Goal: Task Accomplishment & Management: Manage account settings

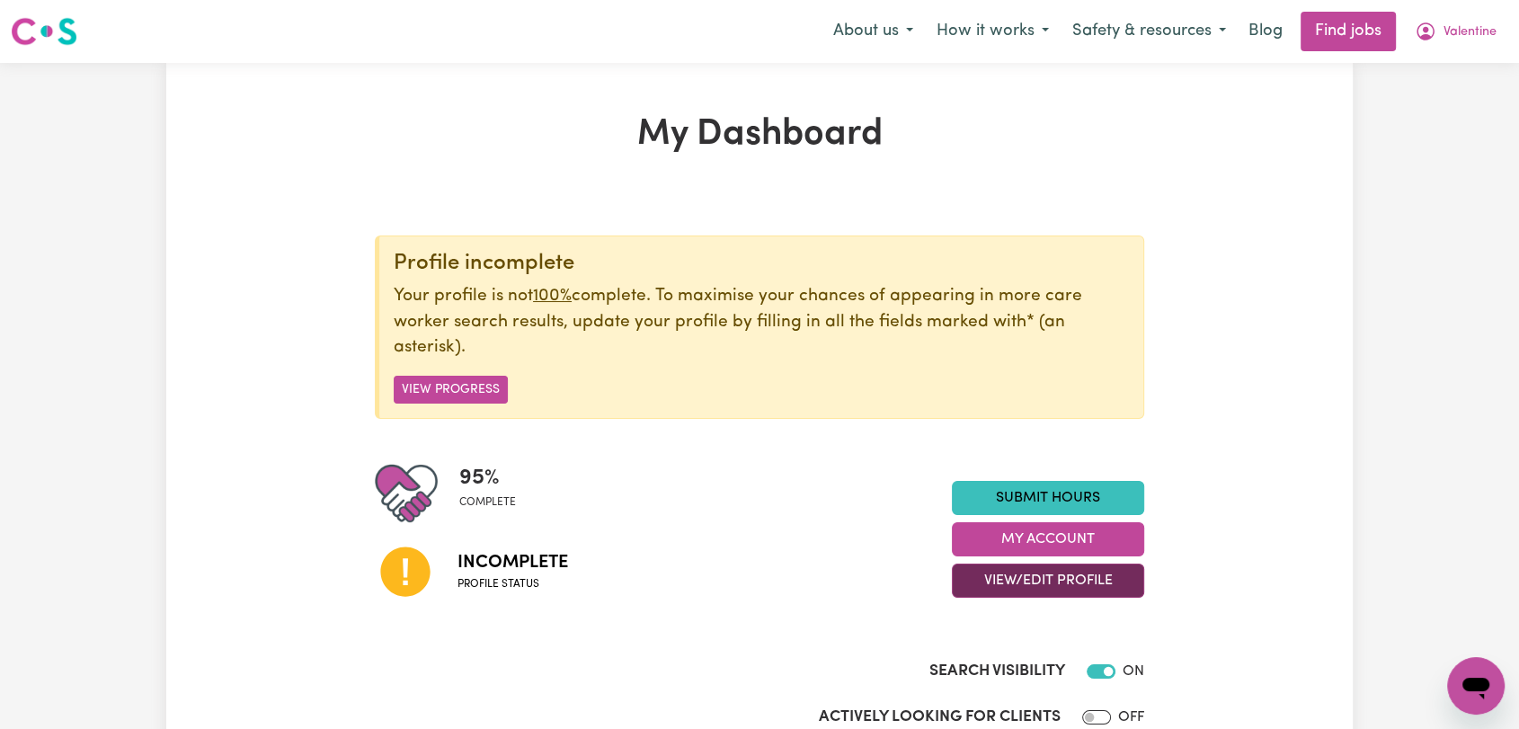
click at [1066, 581] on button "View/Edit Profile" at bounding box center [1048, 581] width 192 height 34
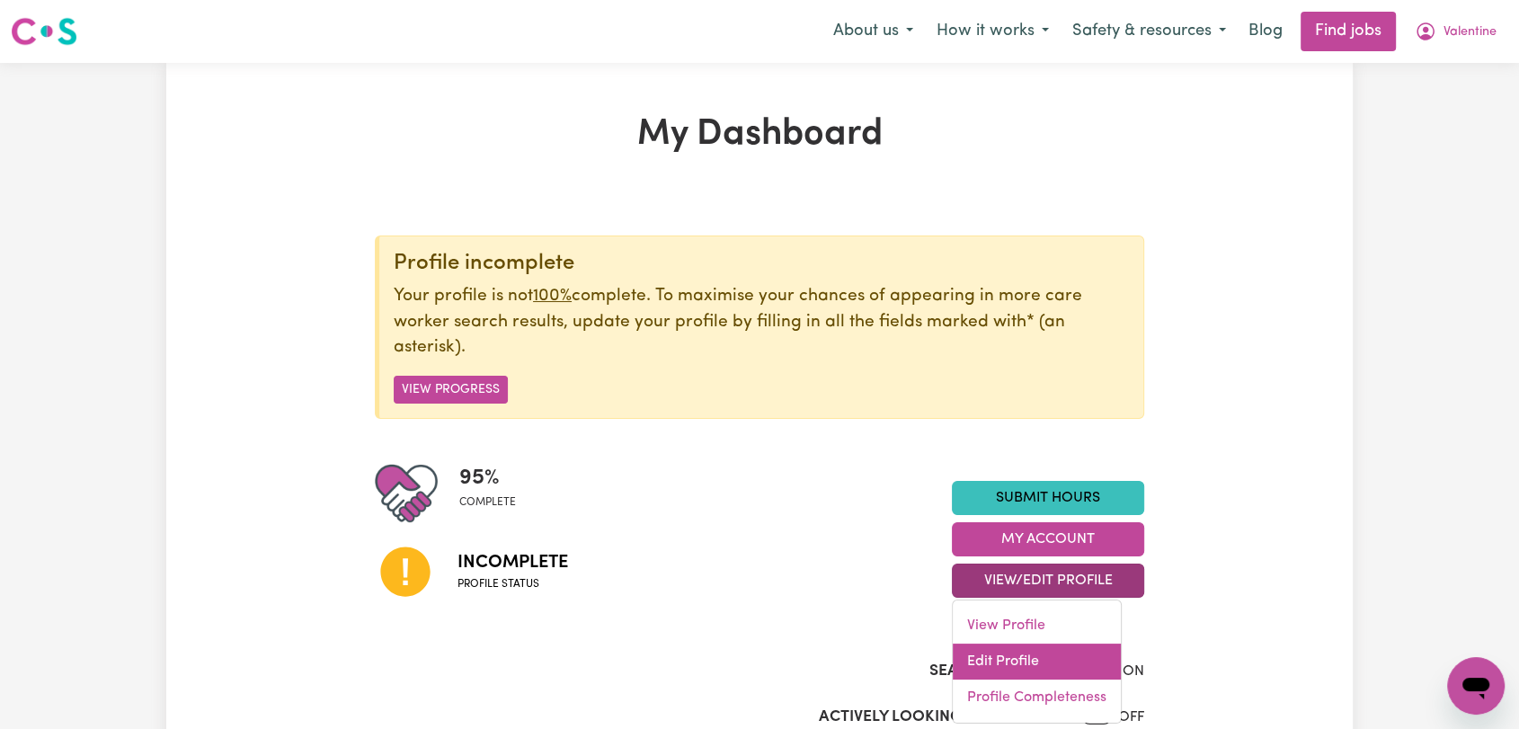
click at [1055, 661] on link "Edit Profile" at bounding box center [1037, 662] width 168 height 36
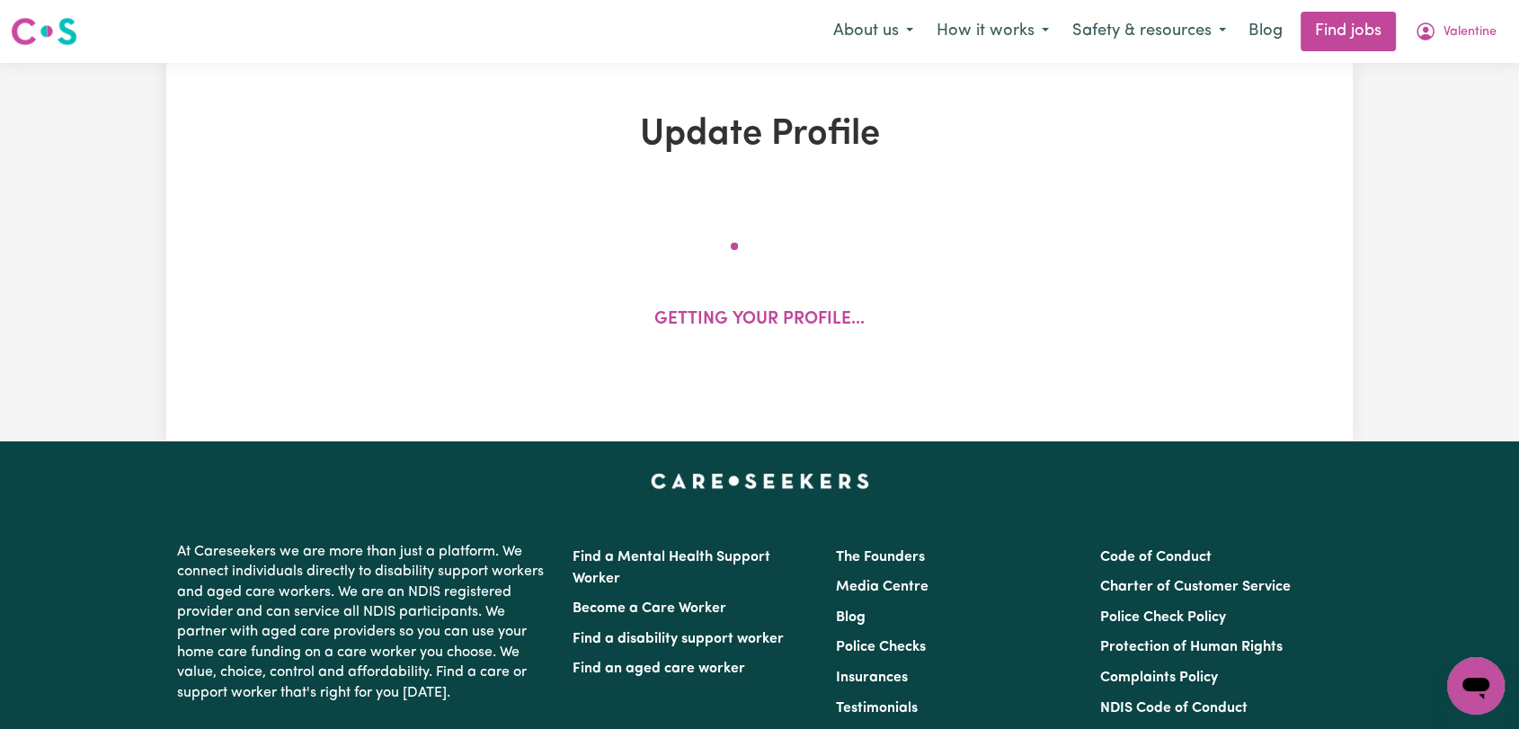
select select "[DEMOGRAPHIC_DATA]"
select select "Student Visa"
select select "Studying a healthcare related degree or qualification"
select select "40"
select select "55"
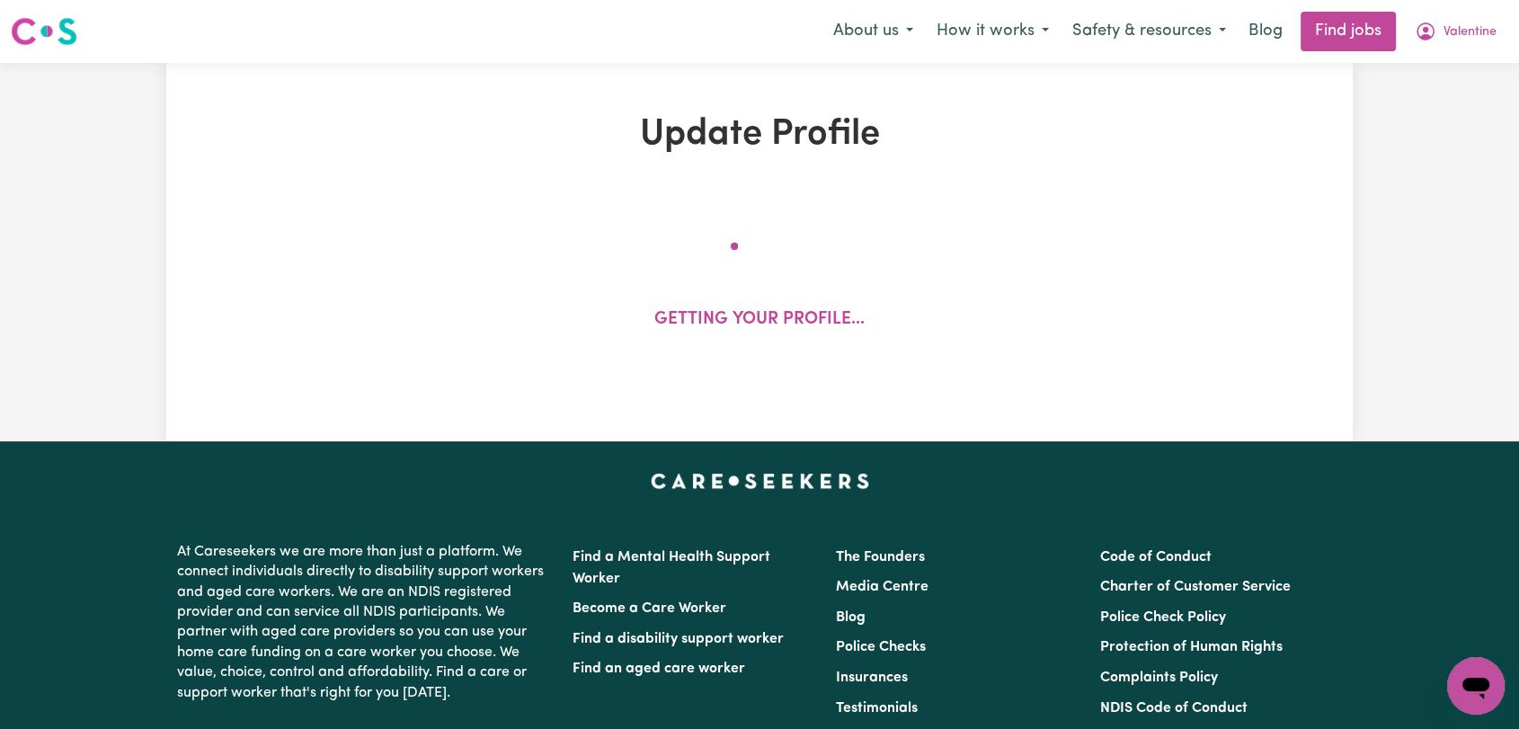
select select "65"
select select "80"
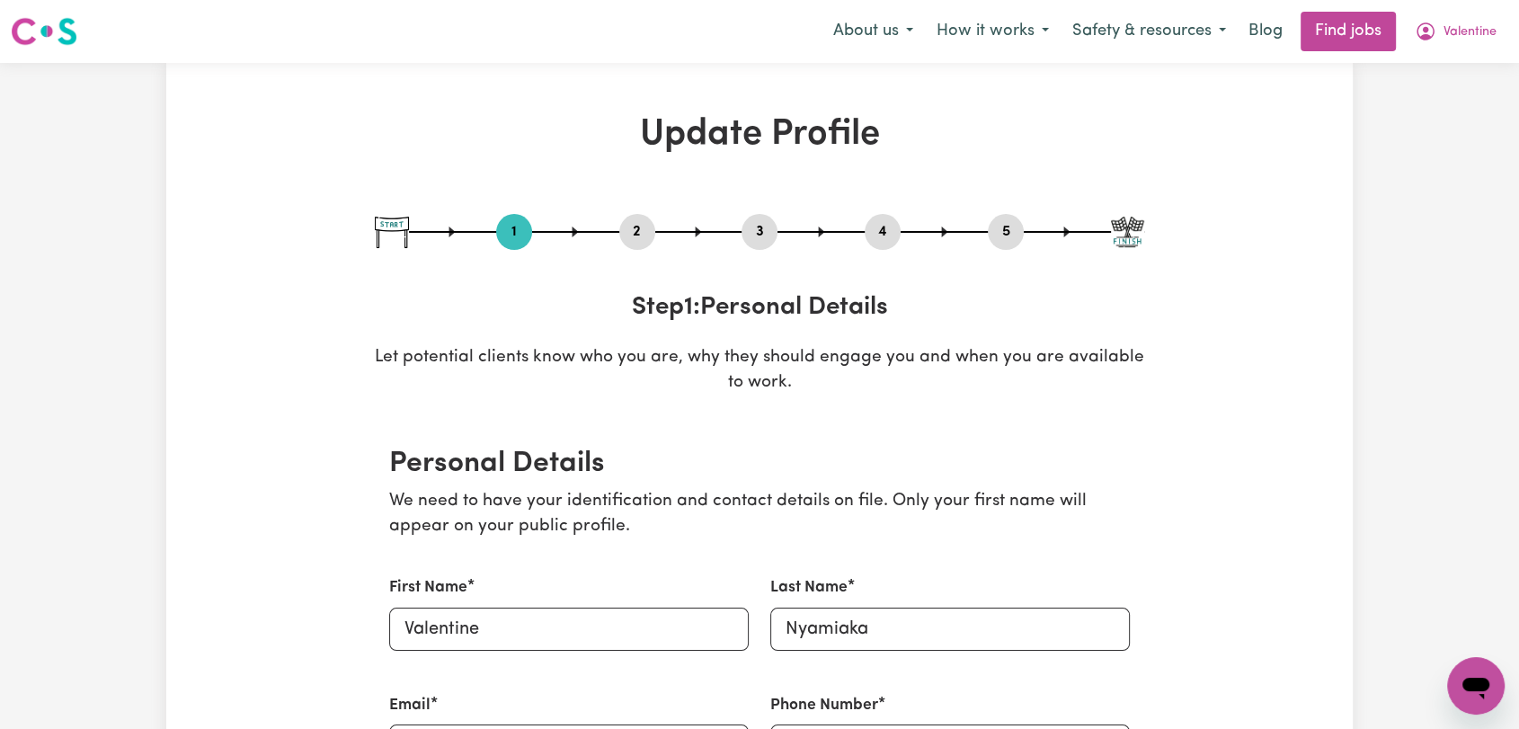
click at [638, 230] on button "2" at bounding box center [637, 231] width 36 height 23
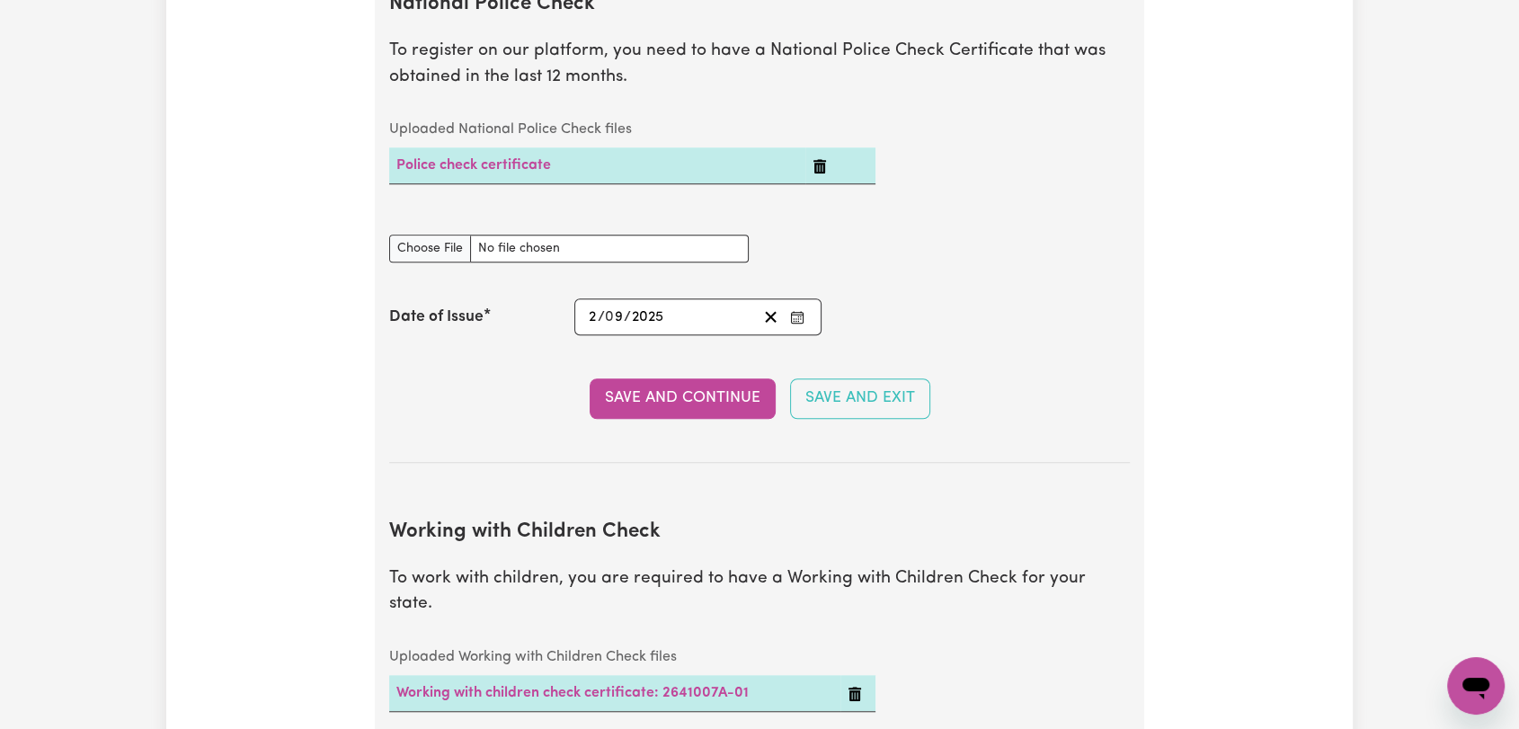
scroll to position [1099, 0]
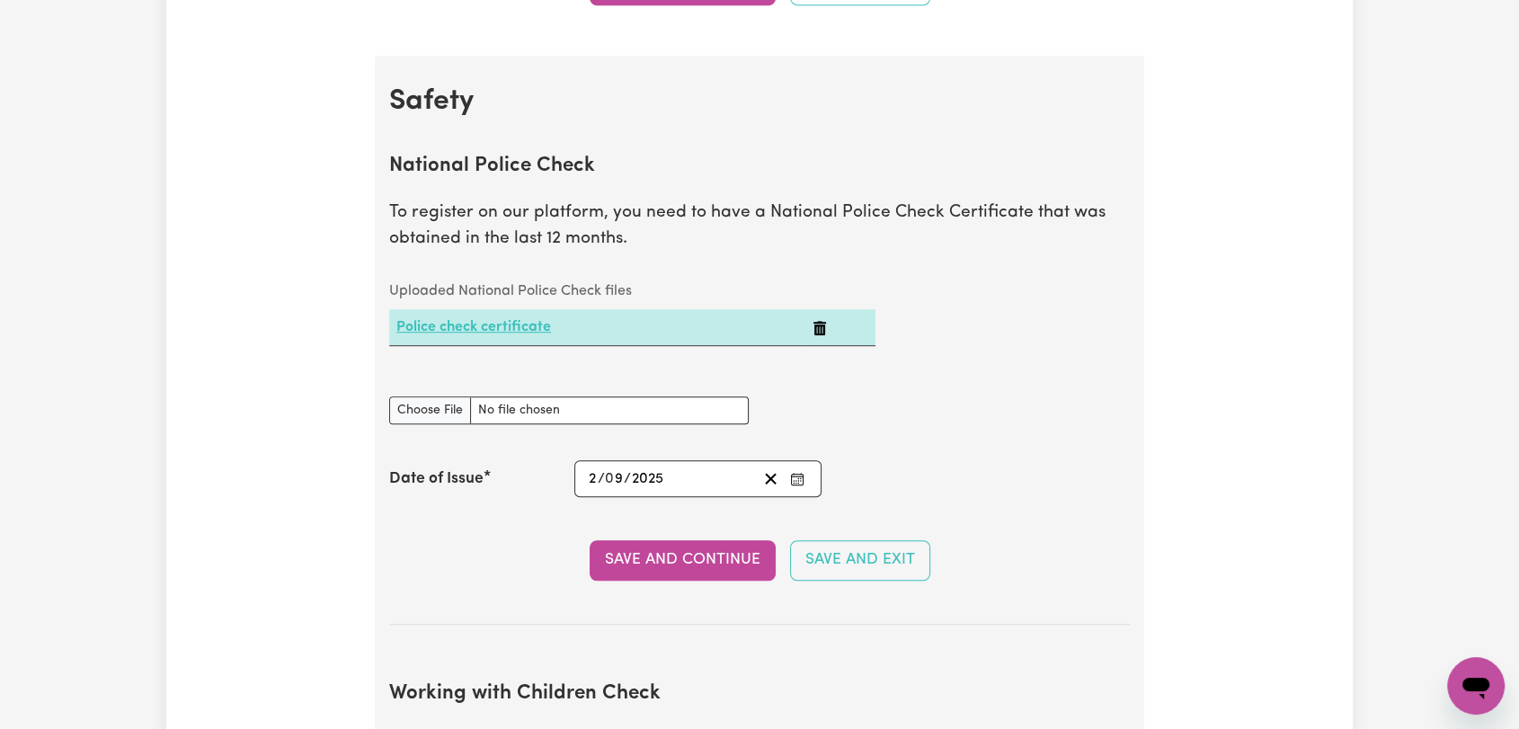
click at [503, 331] on link "Police check certificate" at bounding box center [473, 327] width 155 height 14
click at [792, 482] on icon "Enter the Date of Issue of your National Police Check" at bounding box center [797, 479] width 14 height 14
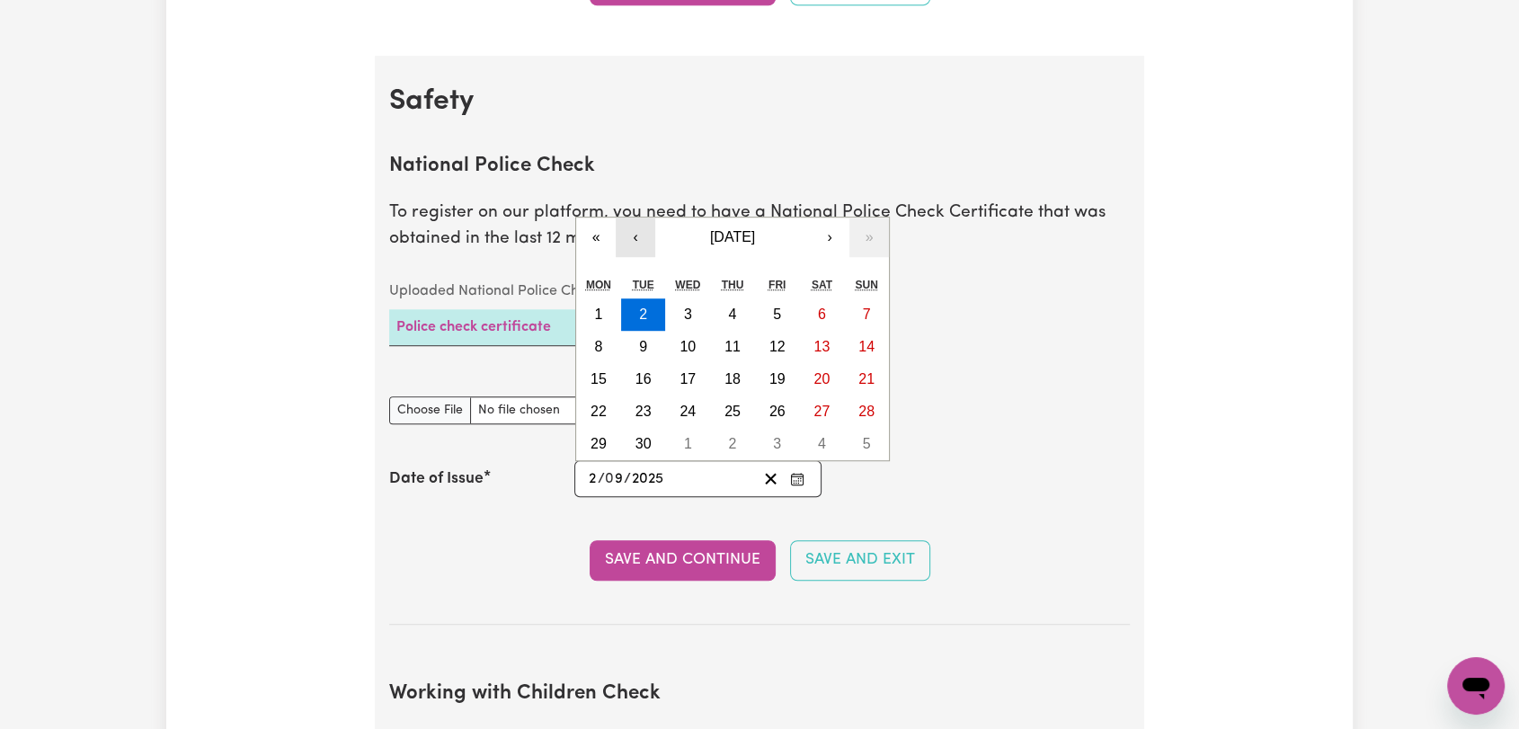
click at [634, 233] on button "‹" at bounding box center [636, 238] width 40 height 40
click at [695, 384] on abbr "13" at bounding box center [688, 378] width 16 height 15
type input "[DATE]"
type input "13"
type input "8"
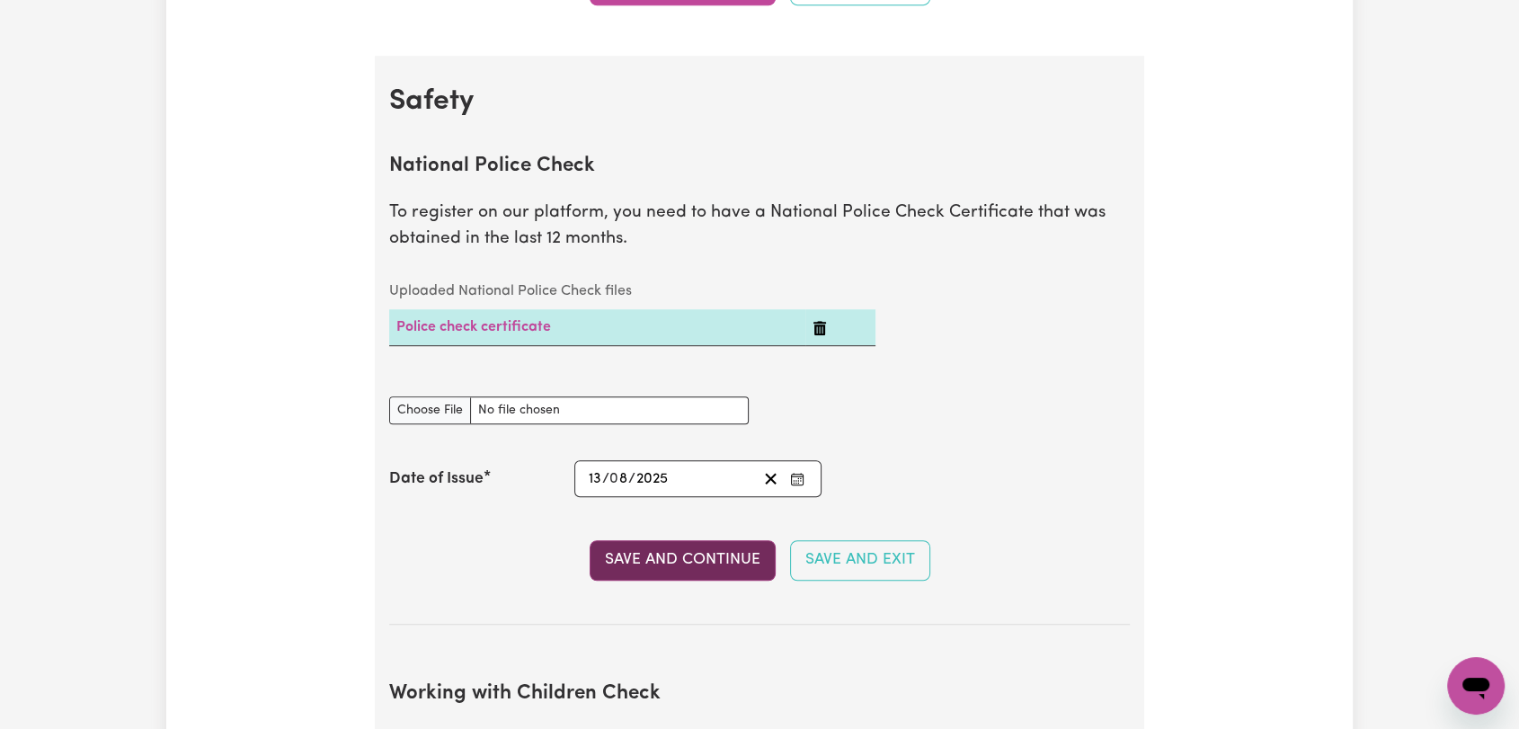
click at [676, 562] on button "Save and Continue" at bounding box center [683, 560] width 186 height 40
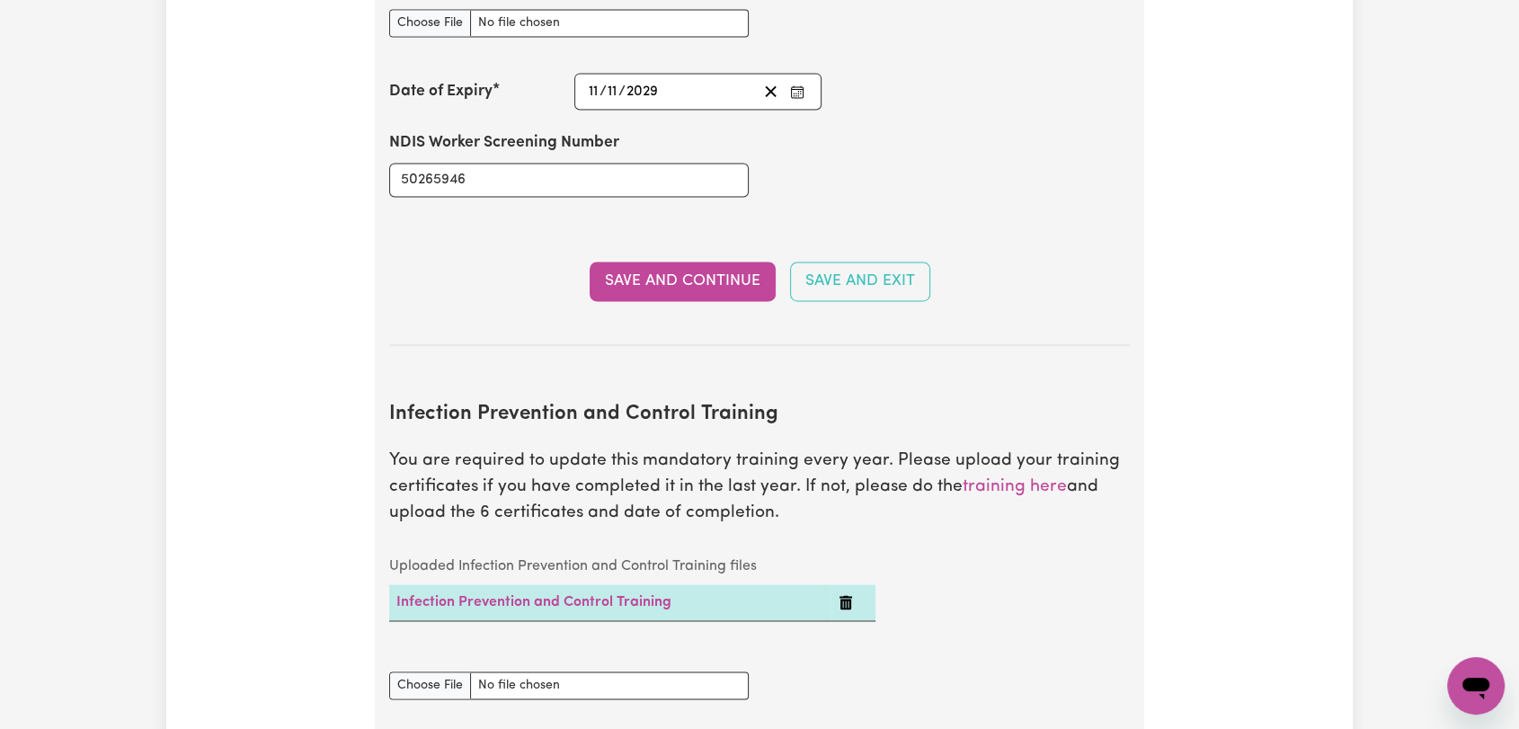
scroll to position [2849, 0]
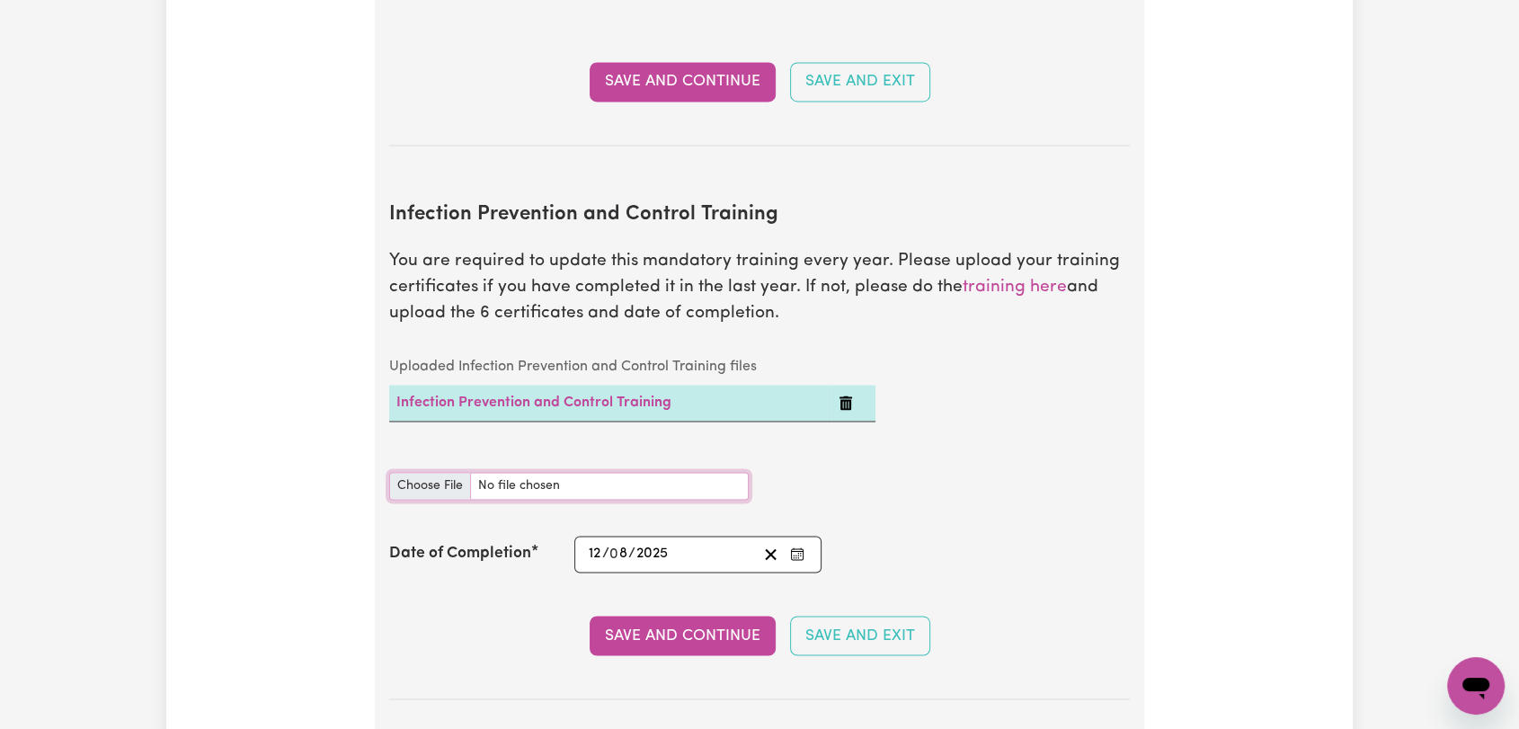
click at [424, 472] on input "Infection Prevention and Control Training document" at bounding box center [569, 486] width 360 height 28
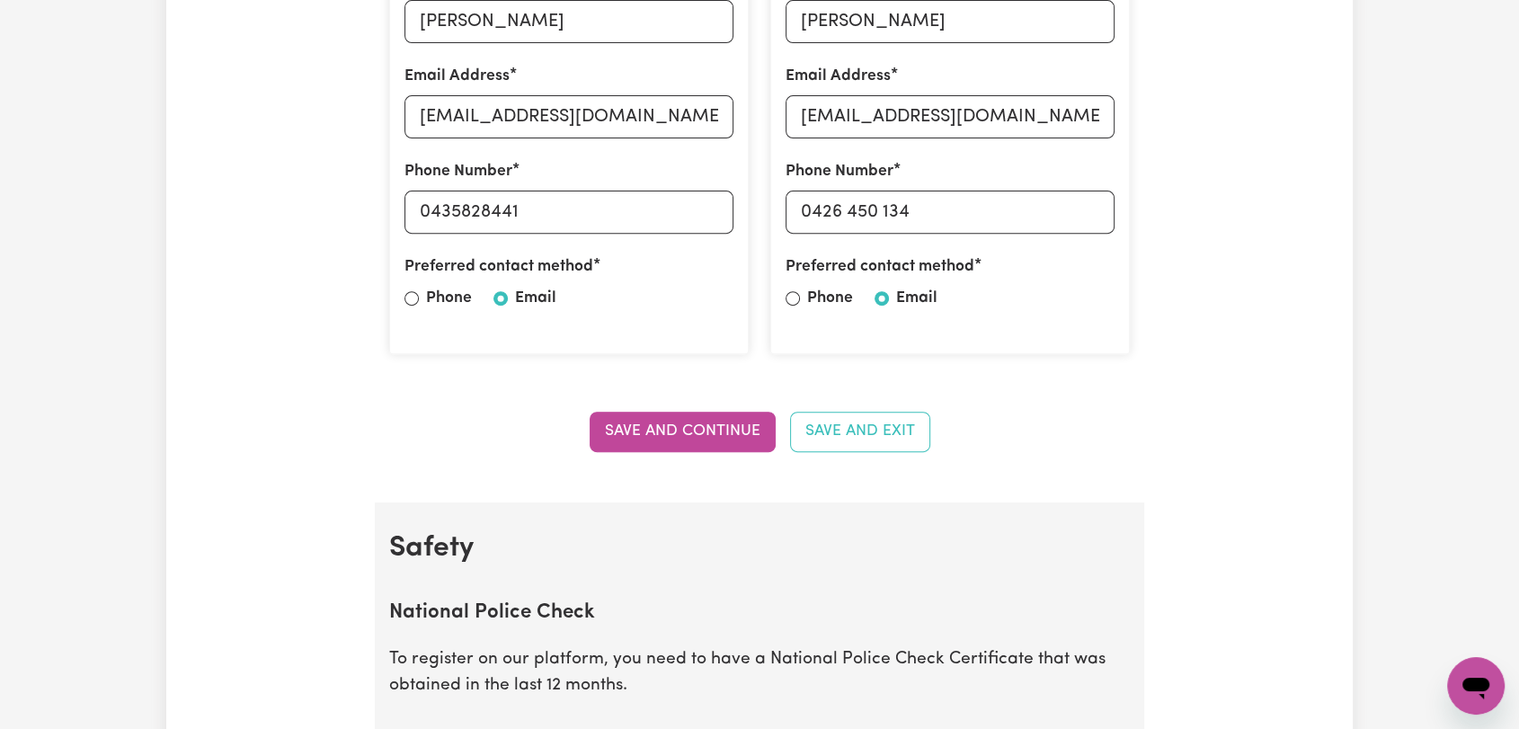
scroll to position [0, 0]
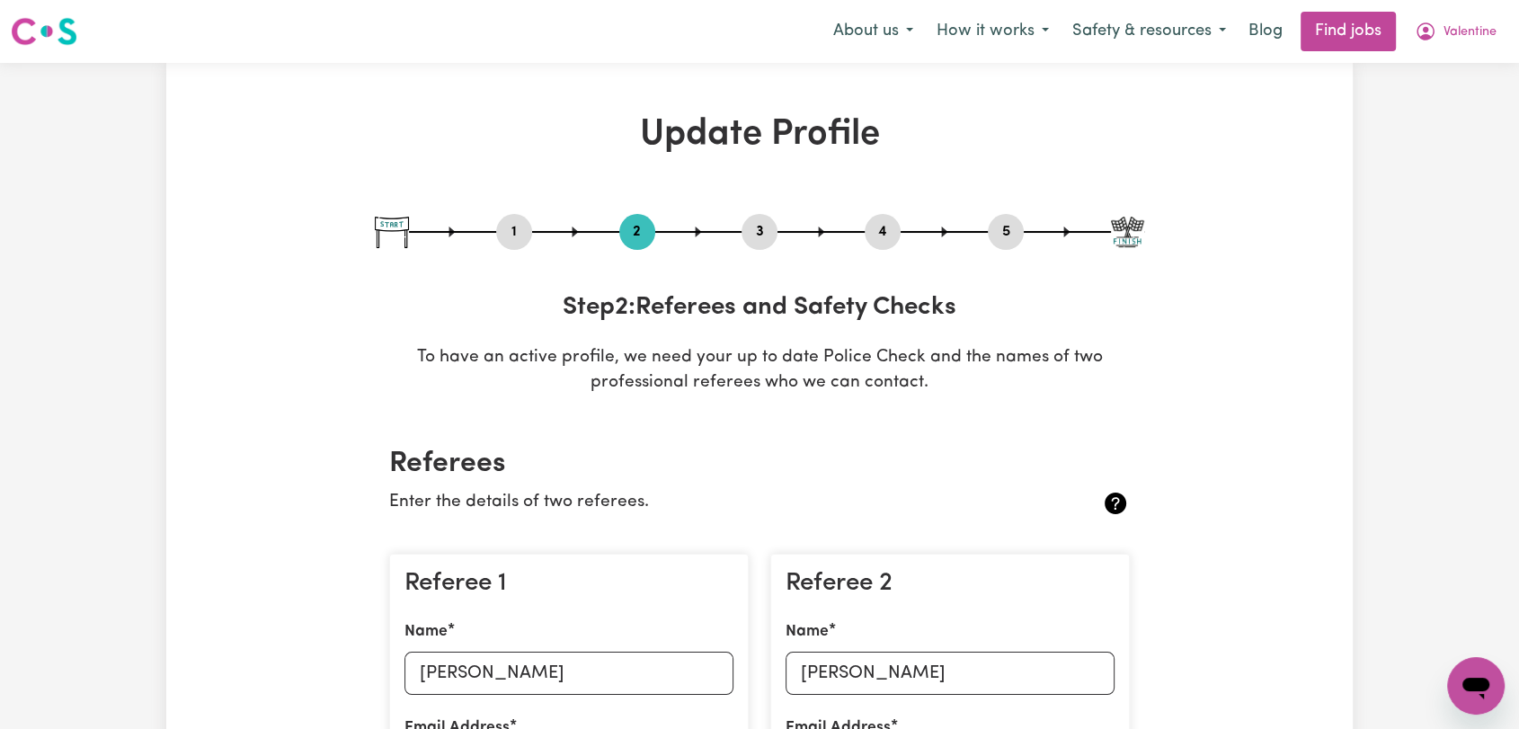
click at [756, 222] on button "3" at bounding box center [760, 231] width 36 height 23
select select "Certificate III (Individual Support)"
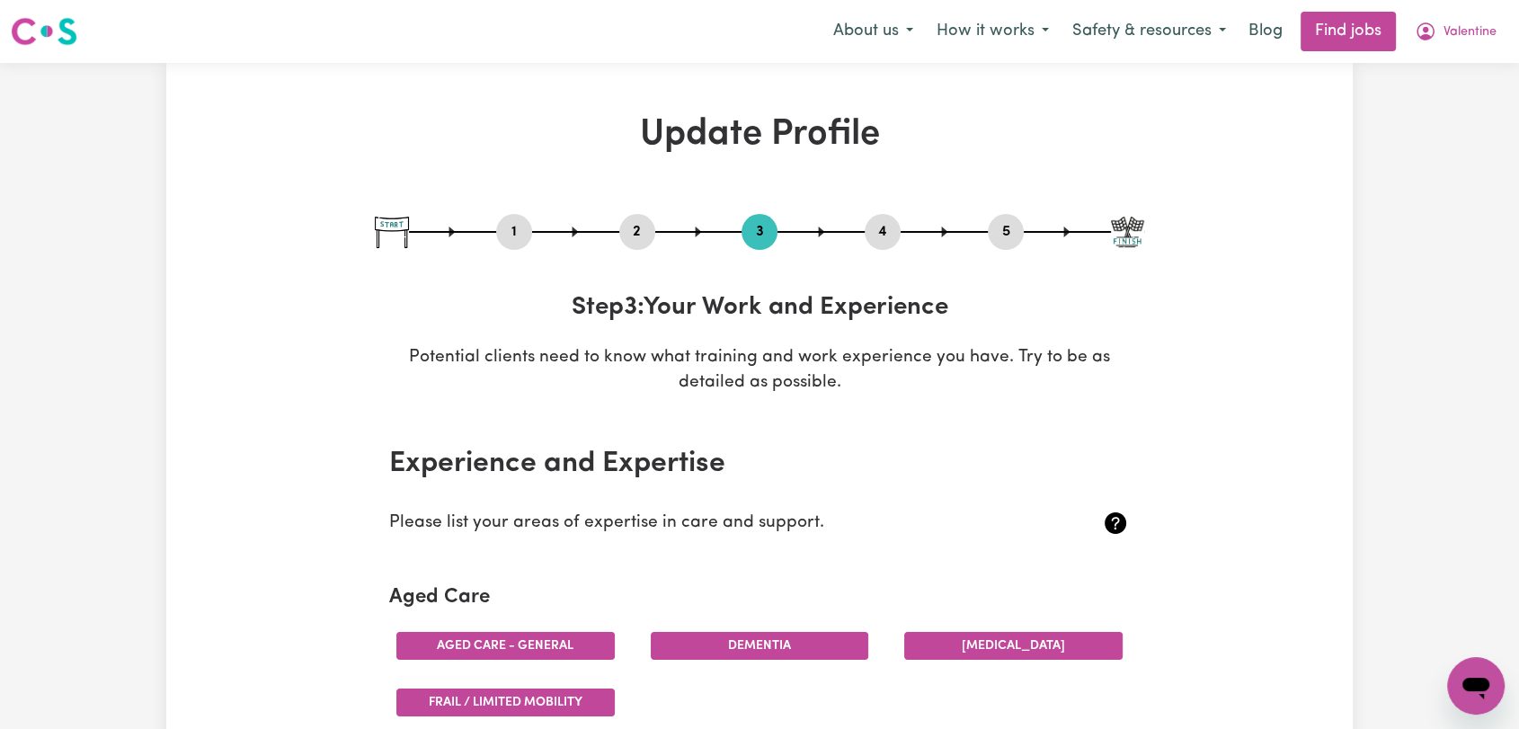
click at [877, 227] on button "4" at bounding box center [883, 231] width 36 height 23
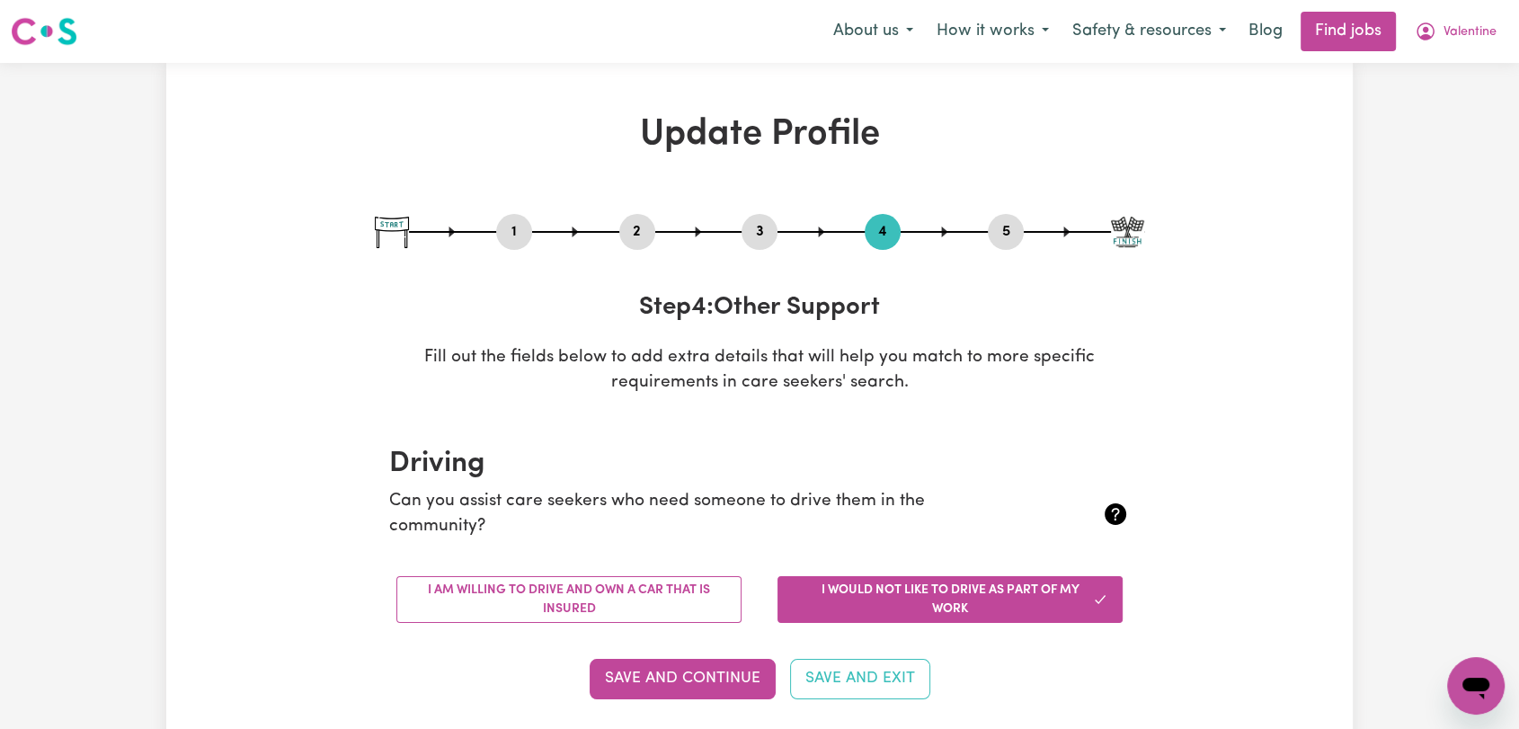
click at [1001, 233] on button "5" at bounding box center [1006, 231] width 36 height 23
select select "I am providing services by being employed by an organisation"
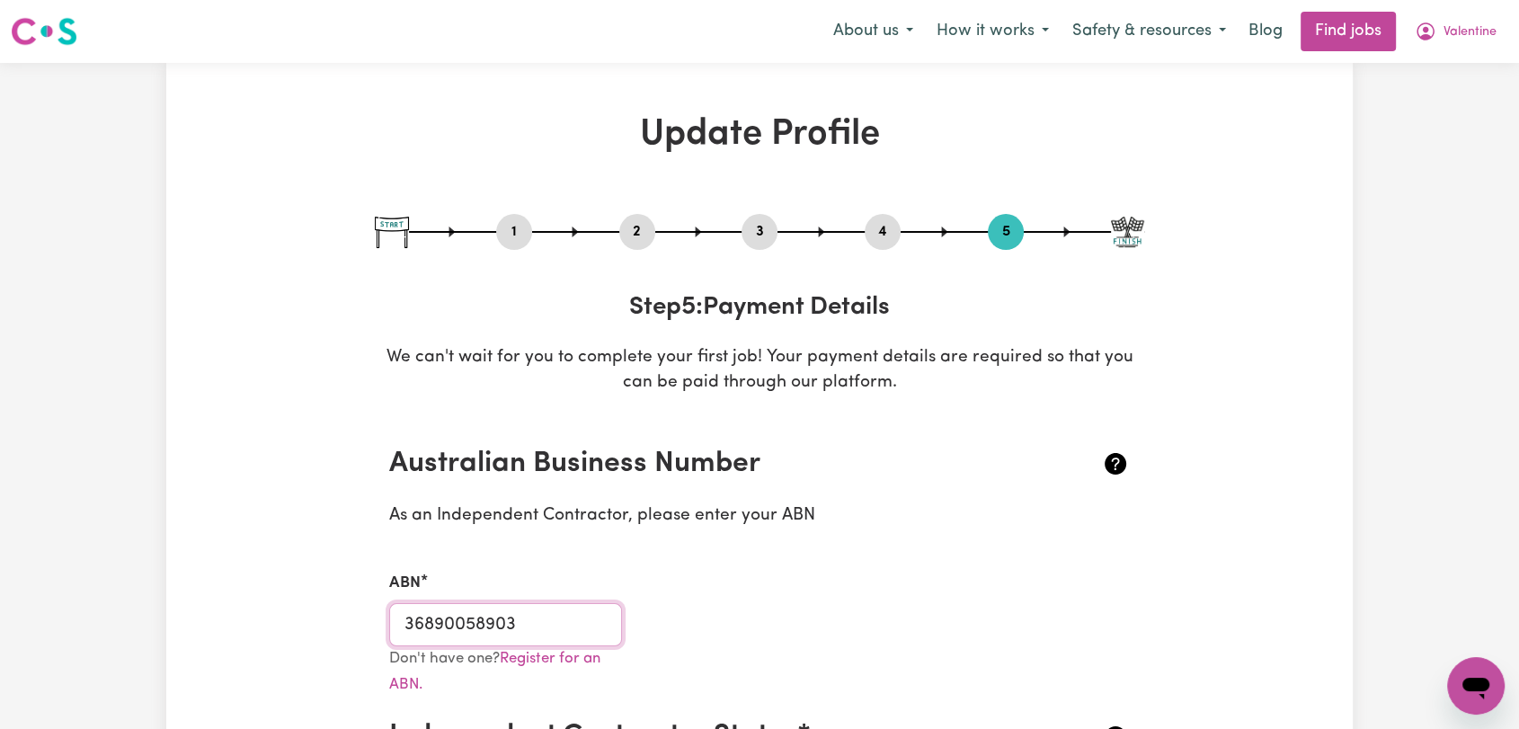
drag, startPoint x: 515, startPoint y: 627, endPoint x: 313, endPoint y: 655, distance: 204.3
paste input "89972503403"
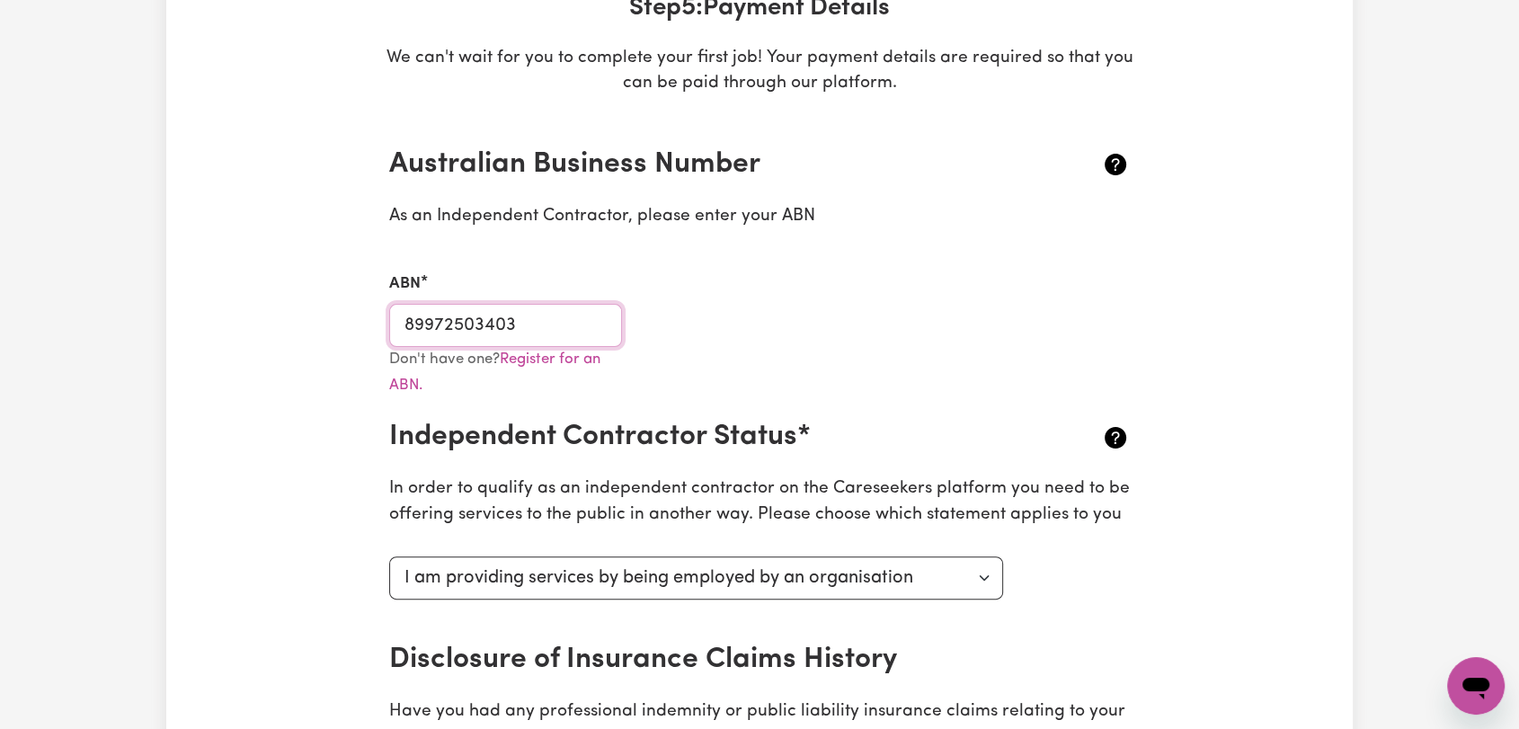
scroll to position [698, 0]
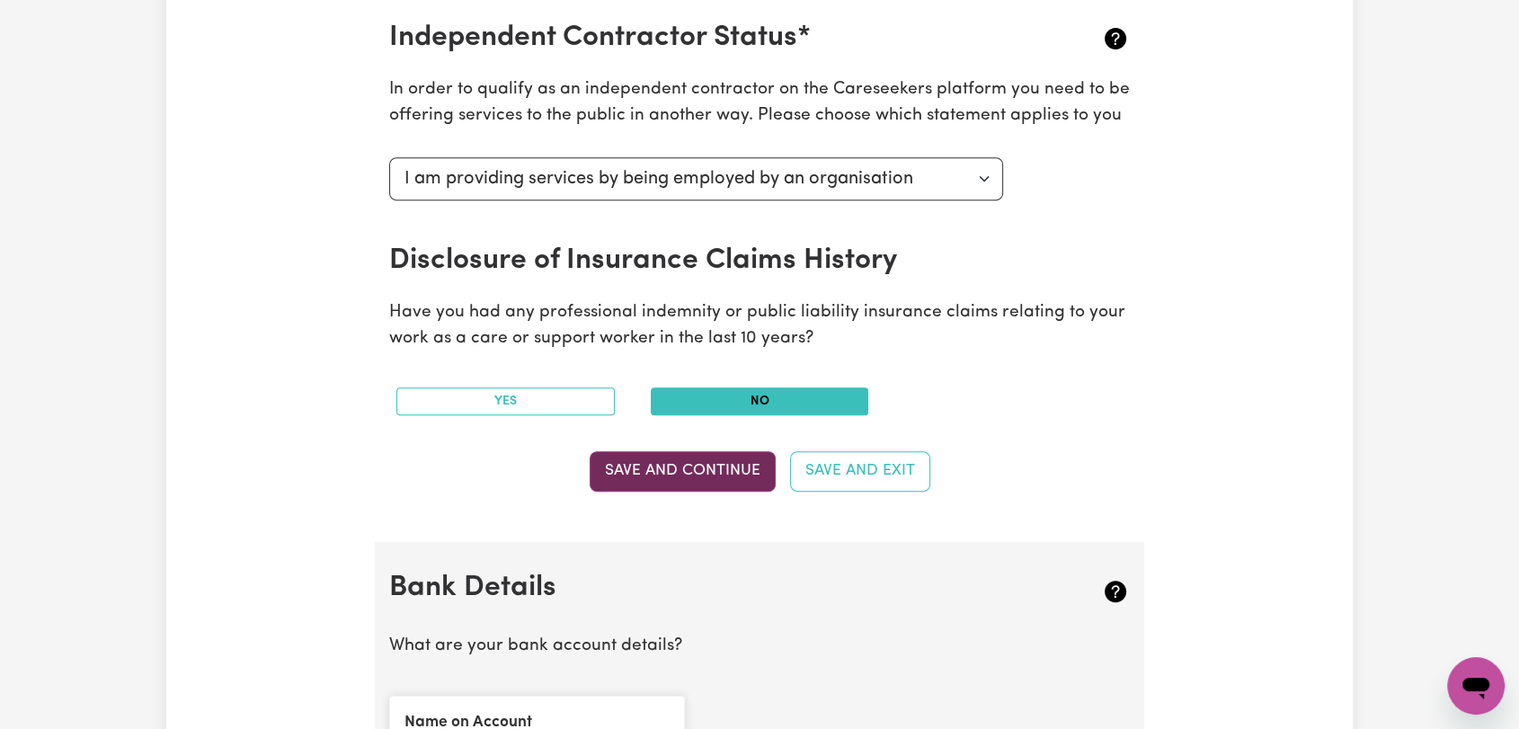
type input "89972503403"
click at [679, 467] on button "Save and Continue" at bounding box center [683, 471] width 186 height 40
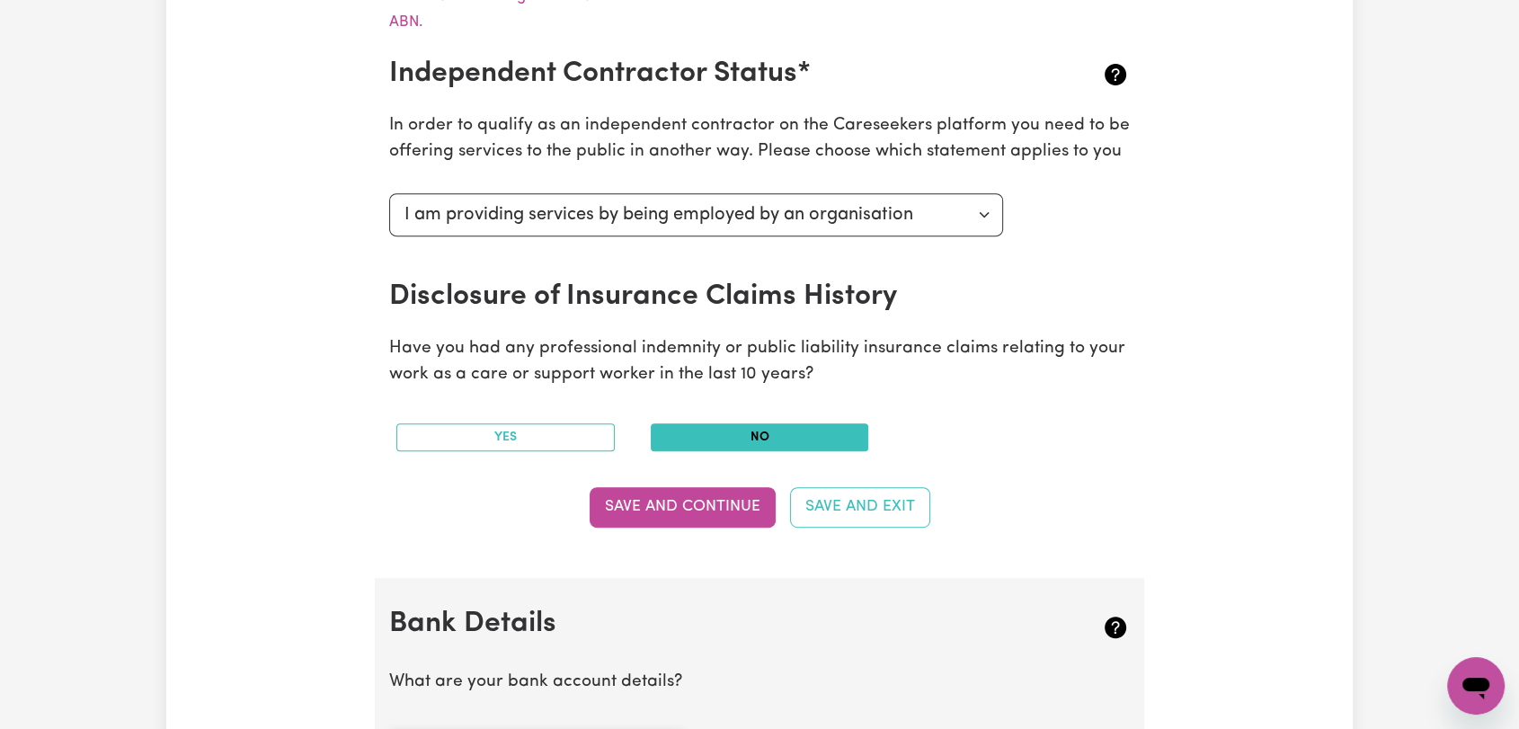
scroll to position [734, 0]
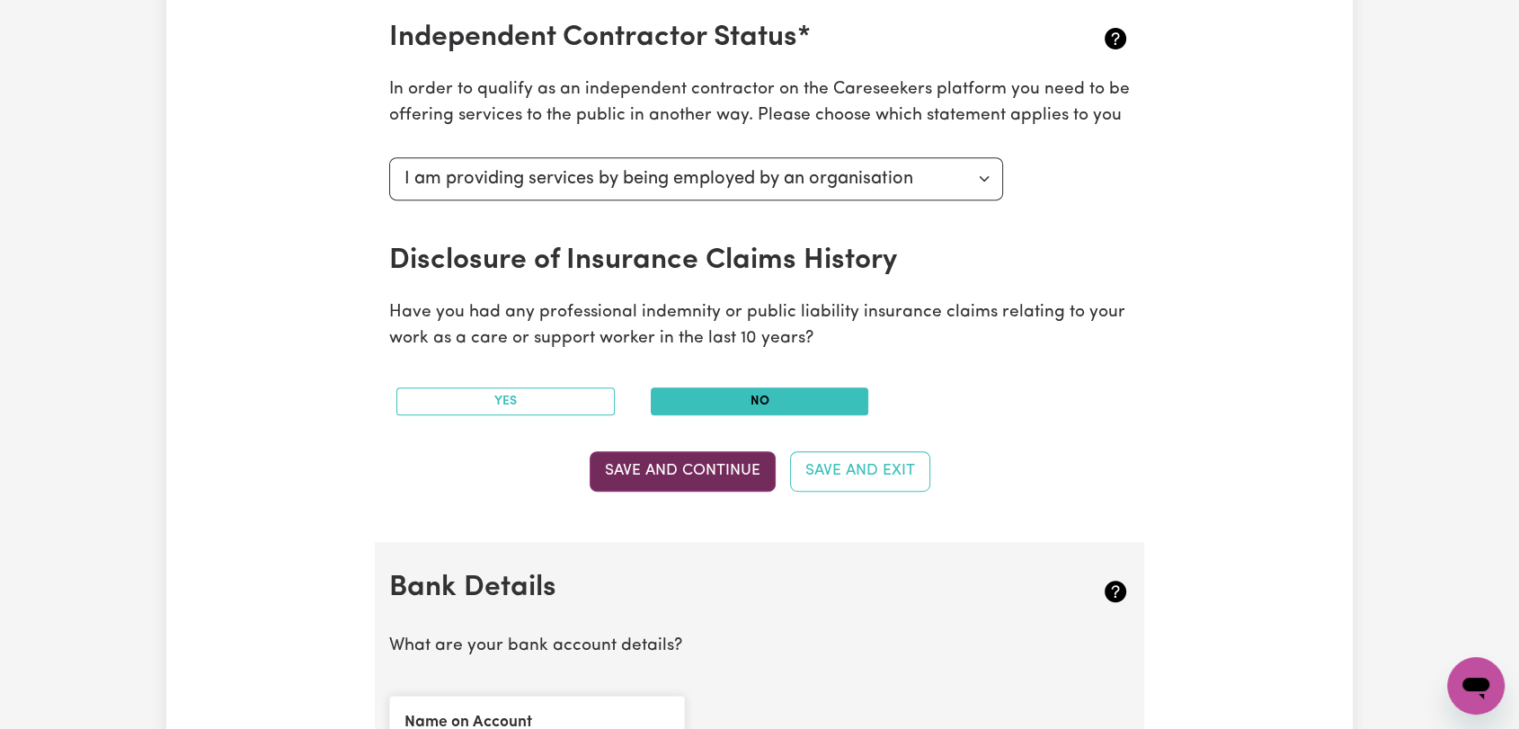
click at [672, 467] on button "Save and Continue" at bounding box center [683, 471] width 186 height 40
